Goal: Check status: Check status

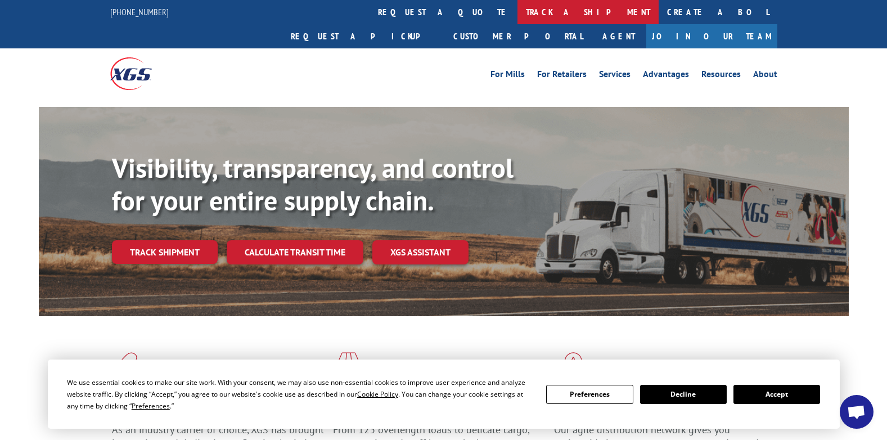
click at [517, 3] on link "track a shipment" at bounding box center [587, 12] width 141 height 24
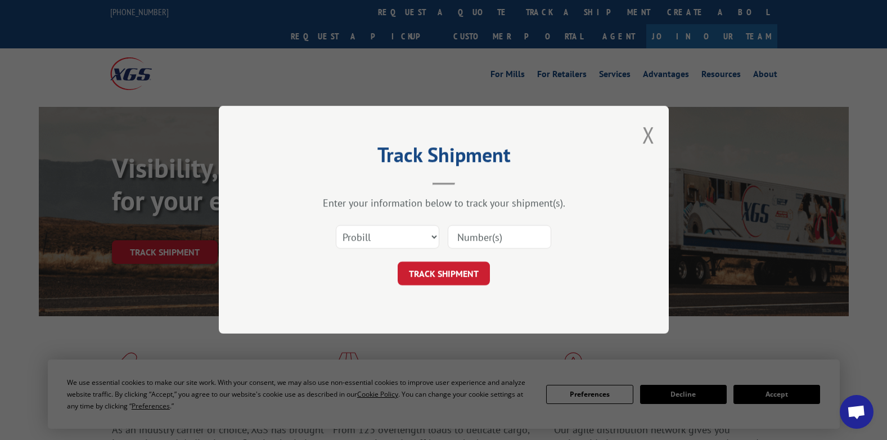
click at [472, 237] on input at bounding box center [499, 238] width 103 height 24
paste input "31502897"
type input "31502897"
click at [458, 275] on button "TRACK SHIPMENT" at bounding box center [444, 274] width 92 height 24
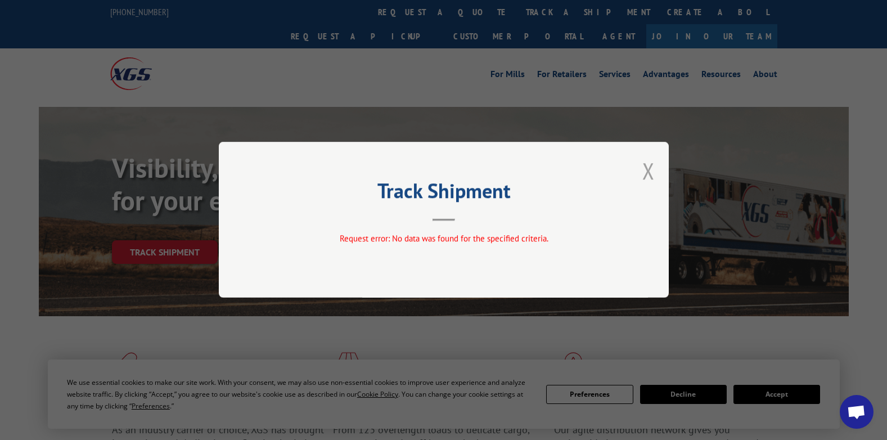
click at [650, 176] on button "Close modal" at bounding box center [648, 171] width 12 height 30
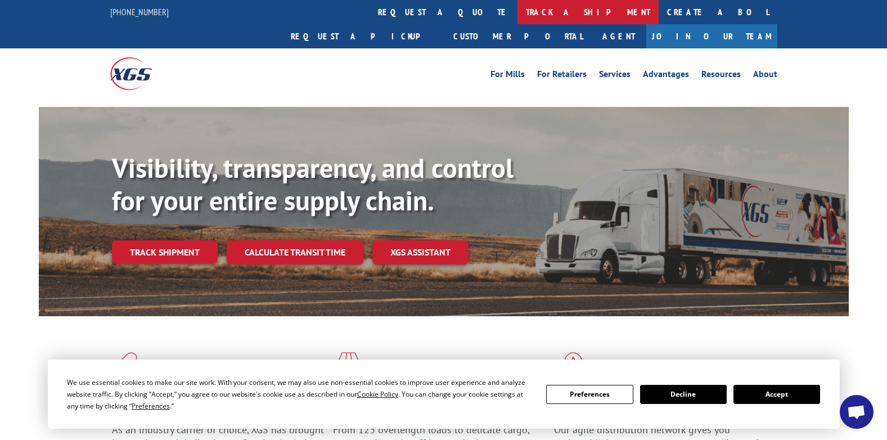
click at [517, 10] on link "track a shipment" at bounding box center [587, 12] width 141 height 24
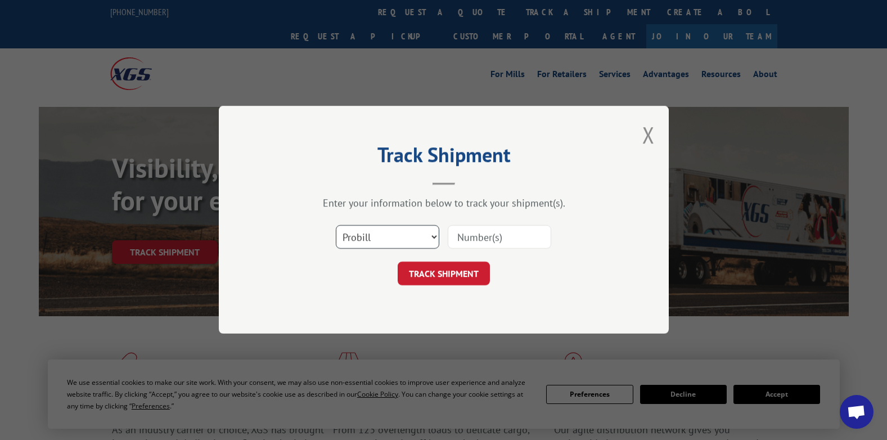
click at [357, 235] on select "Select category... Probill BOL PO" at bounding box center [387, 238] width 103 height 24
select select "po"
click at [336, 226] on select "Select category... Probill BOL PO" at bounding box center [387, 238] width 103 height 24
paste input "31502897"
type input "31502897"
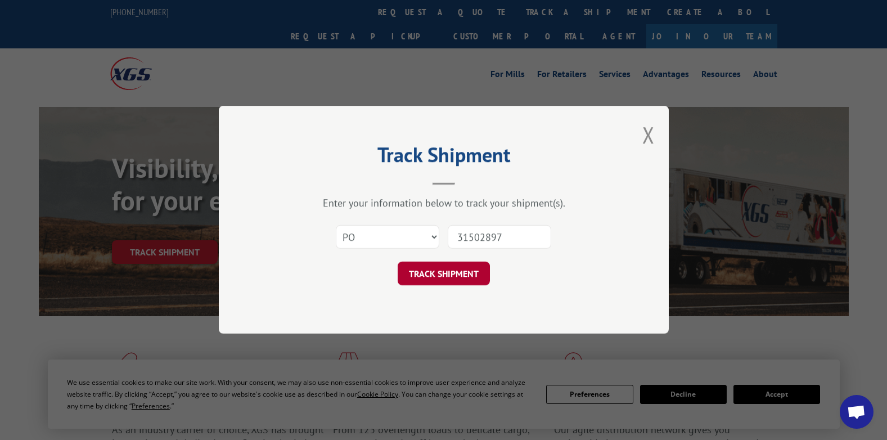
click at [444, 276] on button "TRACK SHIPMENT" at bounding box center [444, 274] width 92 height 24
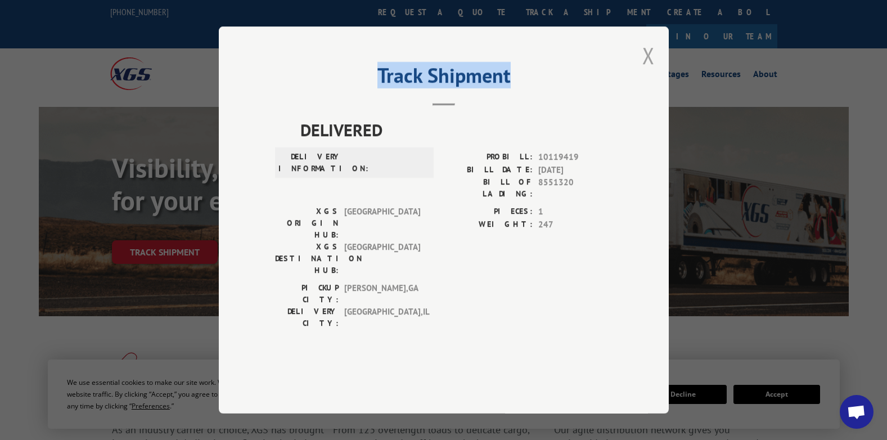
drag, startPoint x: 661, startPoint y: 82, endPoint x: 648, endPoint y: 88, distance: 14.3
click at [648, 88] on div "Track Shipment DELIVERED DELIVERY INFORMATION: PROBILL: 10119419 BILL DATE: [DA…" at bounding box center [444, 219] width 450 height 387
click at [648, 70] on button "Close modal" at bounding box center [648, 55] width 12 height 30
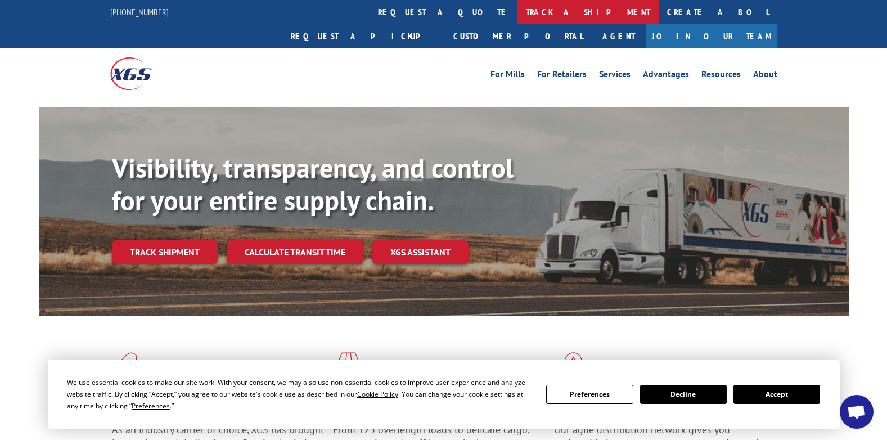
drag, startPoint x: 402, startPoint y: 19, endPoint x: 402, endPoint y: 28, distance: 9.0
click at [517, 20] on link "track a shipment" at bounding box center [587, 12] width 141 height 24
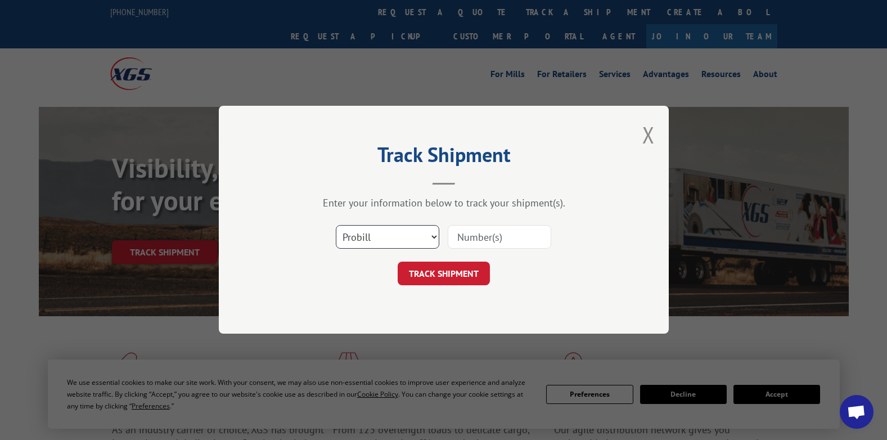
click at [393, 246] on select "Select category... Probill BOL PO" at bounding box center [387, 238] width 103 height 24
select select "po"
click at [336, 226] on select "Select category... Probill BOL PO" at bounding box center [387, 238] width 103 height 24
click at [470, 242] on input at bounding box center [499, 238] width 103 height 24
paste input "31502897"
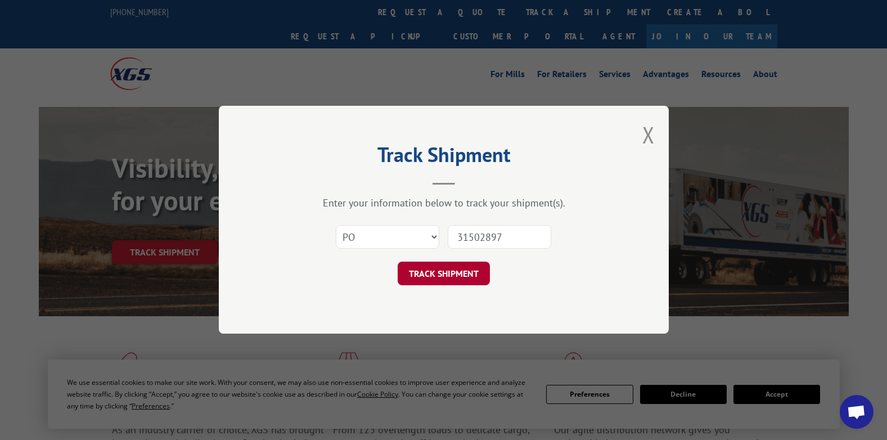
type input "31502897"
click at [430, 274] on button "TRACK SHIPMENT" at bounding box center [444, 274] width 92 height 24
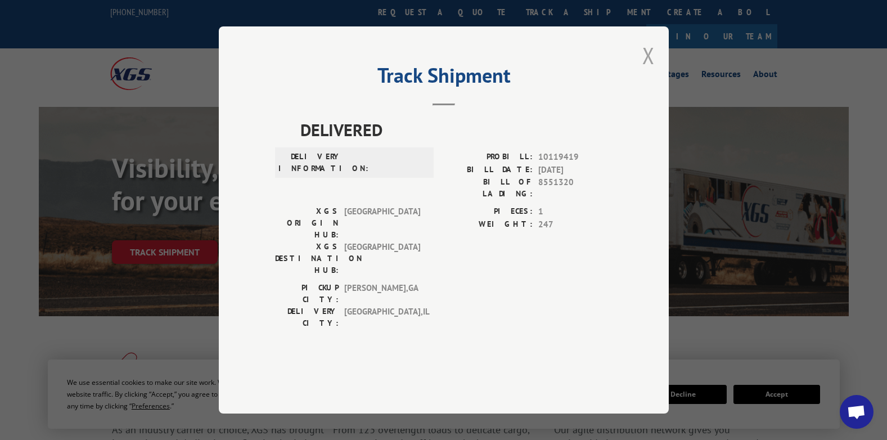
click at [643, 70] on button "Close modal" at bounding box center [648, 55] width 12 height 30
